Goal: Information Seeking & Learning: Learn about a topic

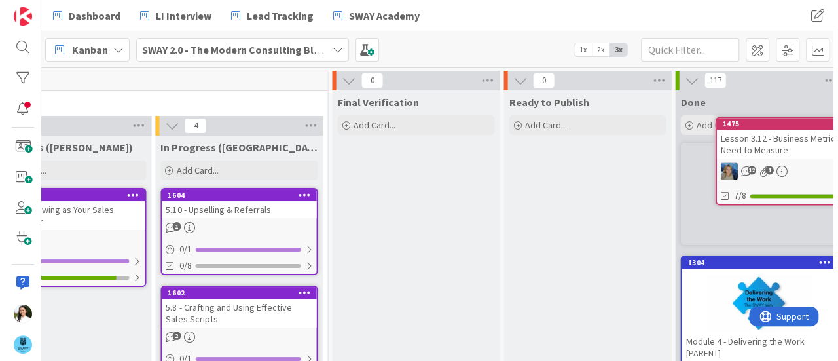
scroll to position [0, 1199]
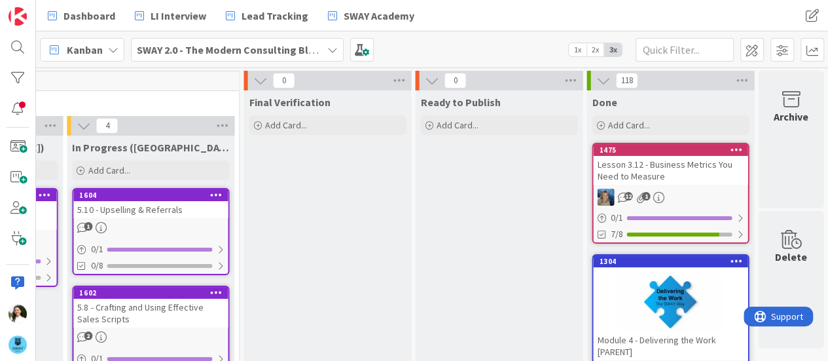
click at [683, 160] on div "Lesson 3.12 - Business Metrics You Need to Measure" at bounding box center [670, 170] width 154 height 29
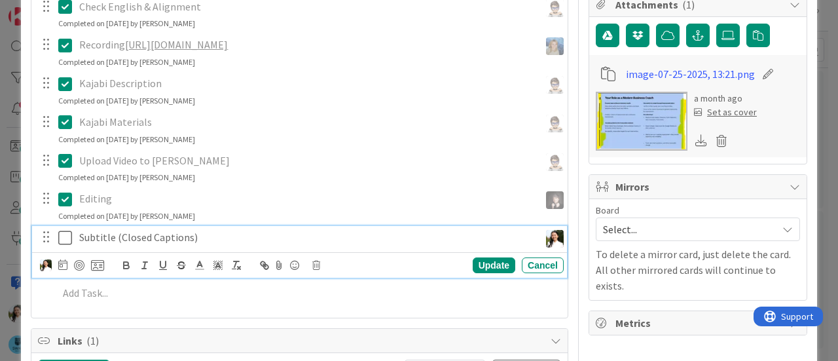
click at [63, 245] on icon at bounding box center [68, 238] width 20 height 16
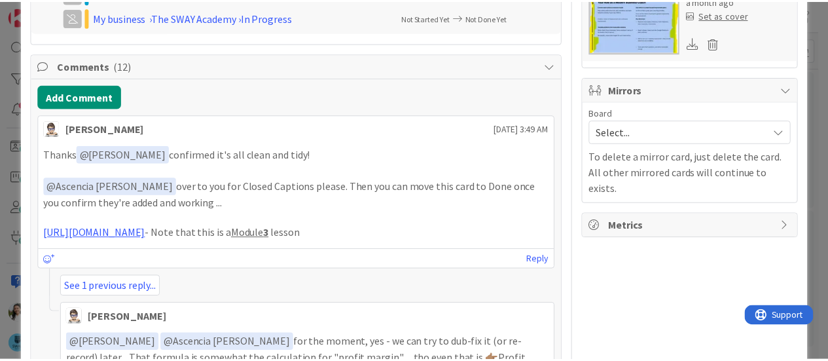
scroll to position [427, 0]
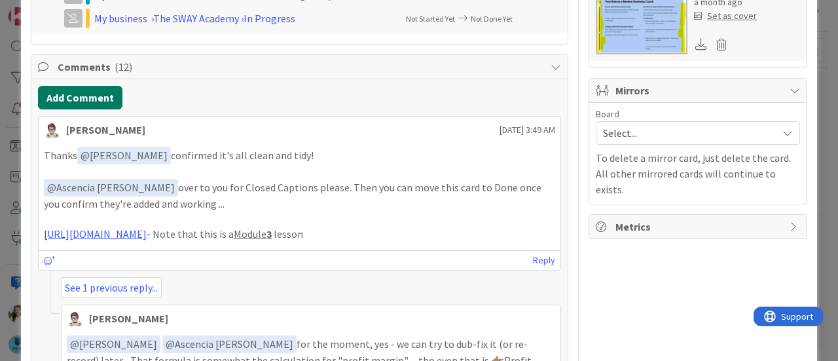
click at [97, 98] on button "Add Comment" at bounding box center [80, 98] width 84 height 24
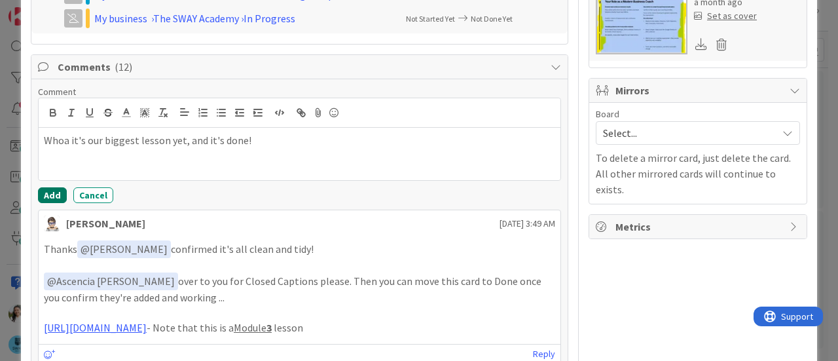
click at [49, 198] on button "Add" at bounding box center [52, 195] width 29 height 16
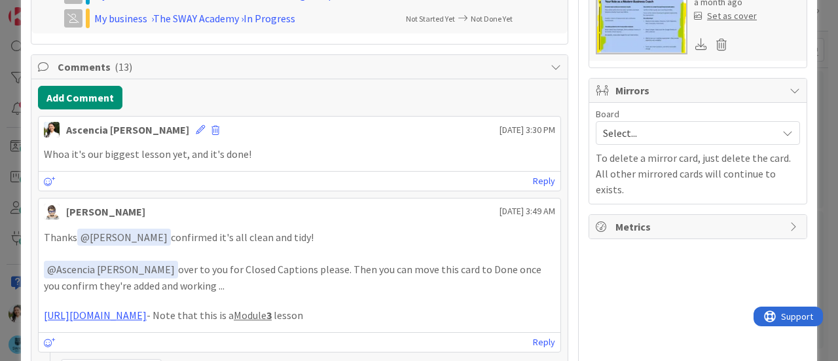
click at [0, 165] on div "ID 1475 SWAY 2.0 - The Modern Consulting Blueprint Done Title 50 / 128 Lesson 3…" at bounding box center [419, 180] width 838 height 361
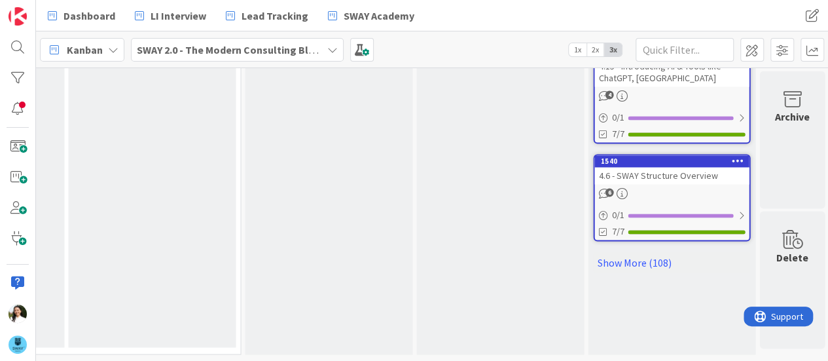
scroll to position [16, 0]
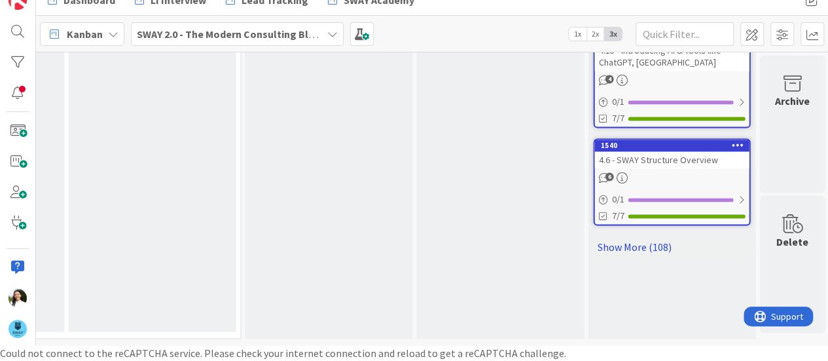
click at [635, 236] on link "Show More (108)" at bounding box center [671, 246] width 157 height 21
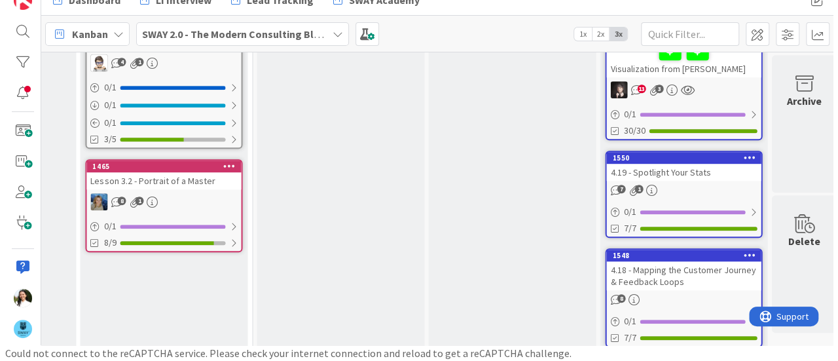
scroll to position [3861, 1182]
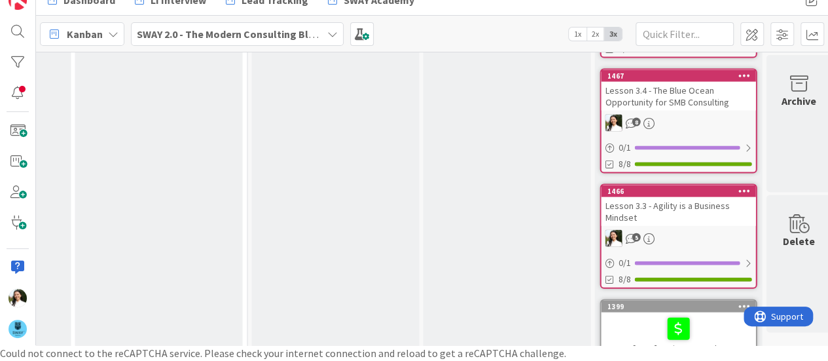
click at [664, 197] on div "Lesson 3.3 - Agility is a Business Mindset" at bounding box center [678, 211] width 154 height 29
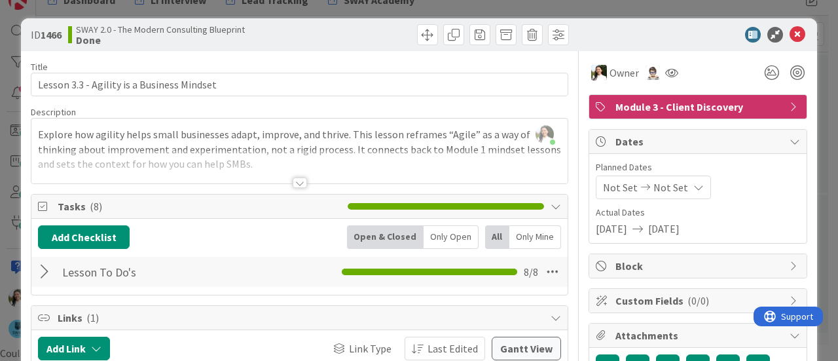
click at [297, 180] on div at bounding box center [300, 182] width 14 height 10
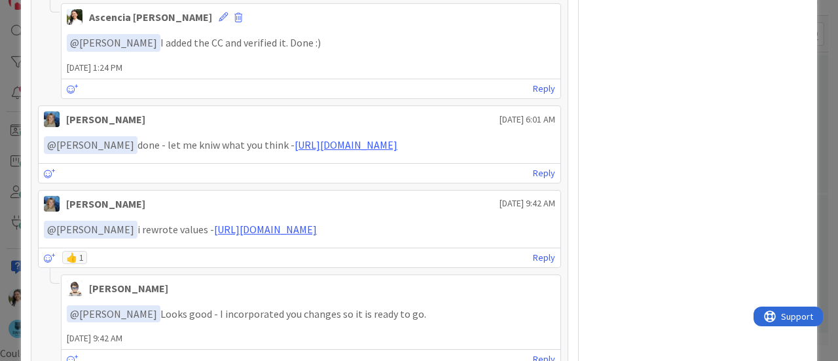
scroll to position [723, 0]
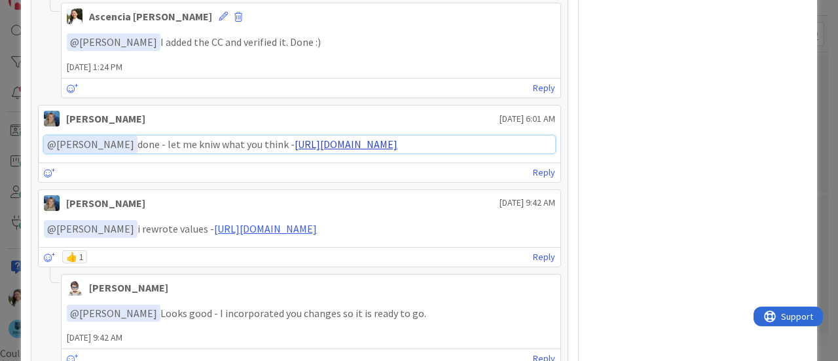
click at [344, 139] on link "[URL][DOMAIN_NAME]" at bounding box center [346, 143] width 103 height 13
